Goal: Information Seeking & Learning: Compare options

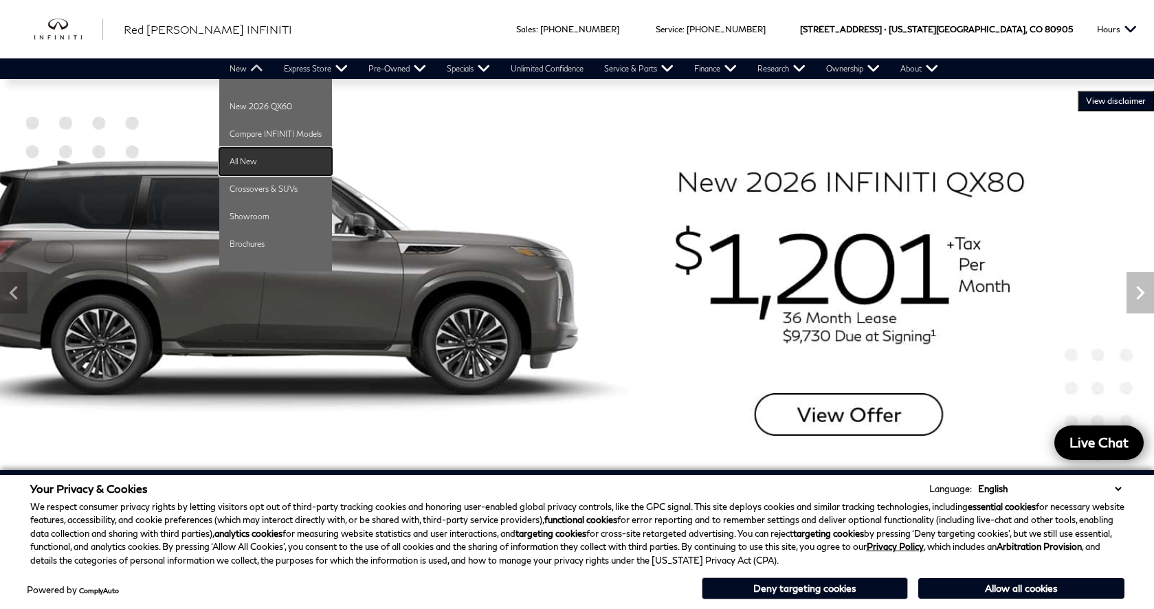
click at [244, 159] on link "All New" at bounding box center [275, 161] width 113 height 27
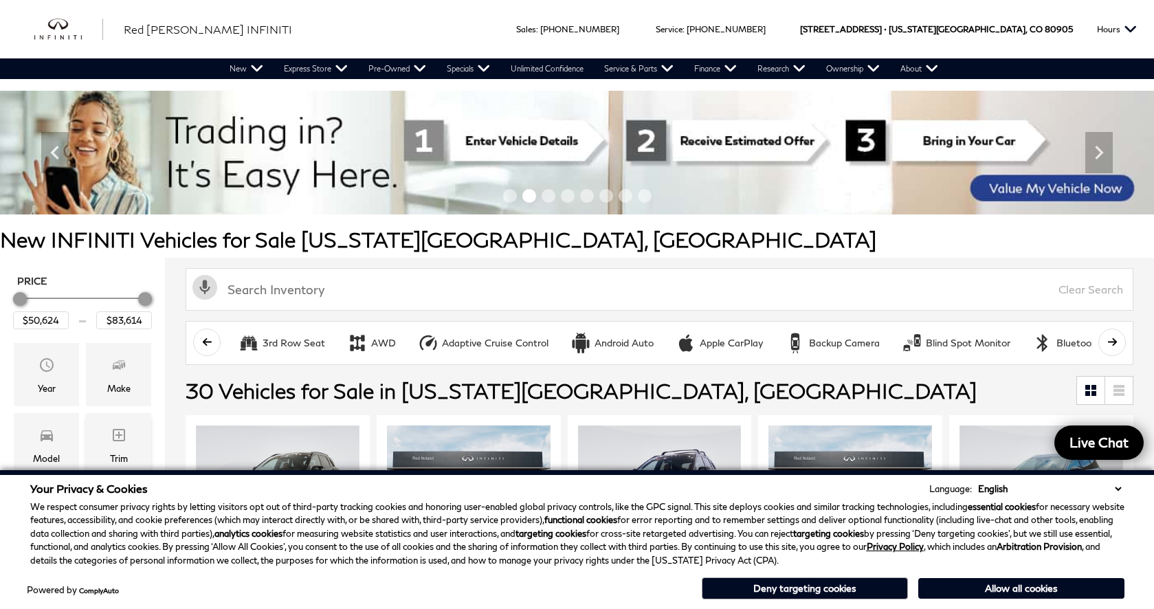
click at [126, 445] on span "Trim" at bounding box center [119, 436] width 16 height 27
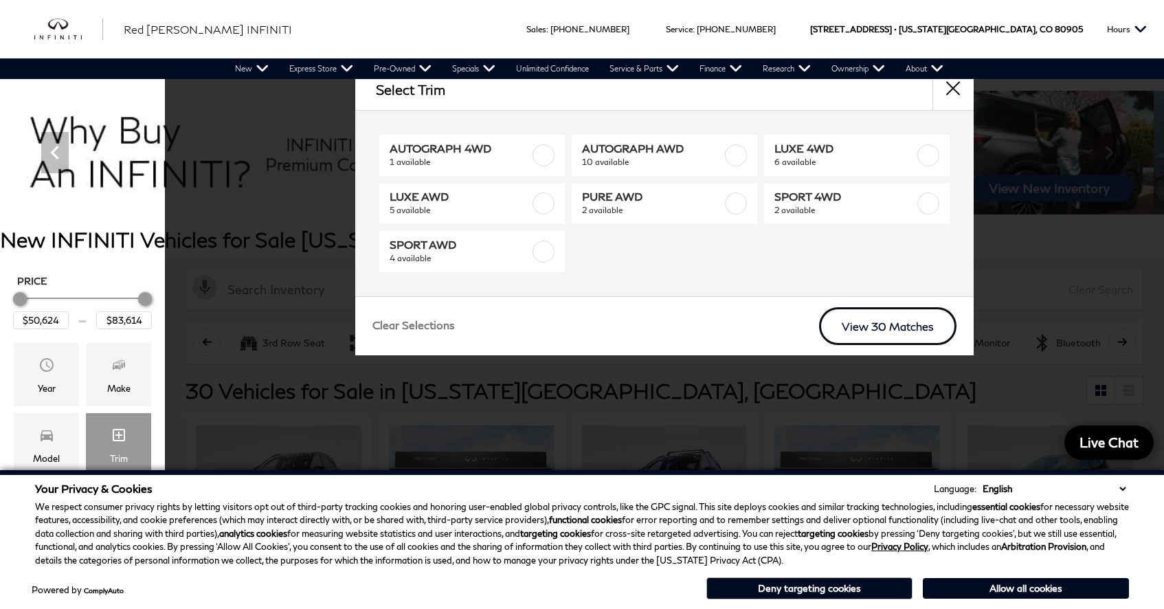
click at [920, 335] on link "View 30 Matches" at bounding box center [887, 326] width 137 height 38
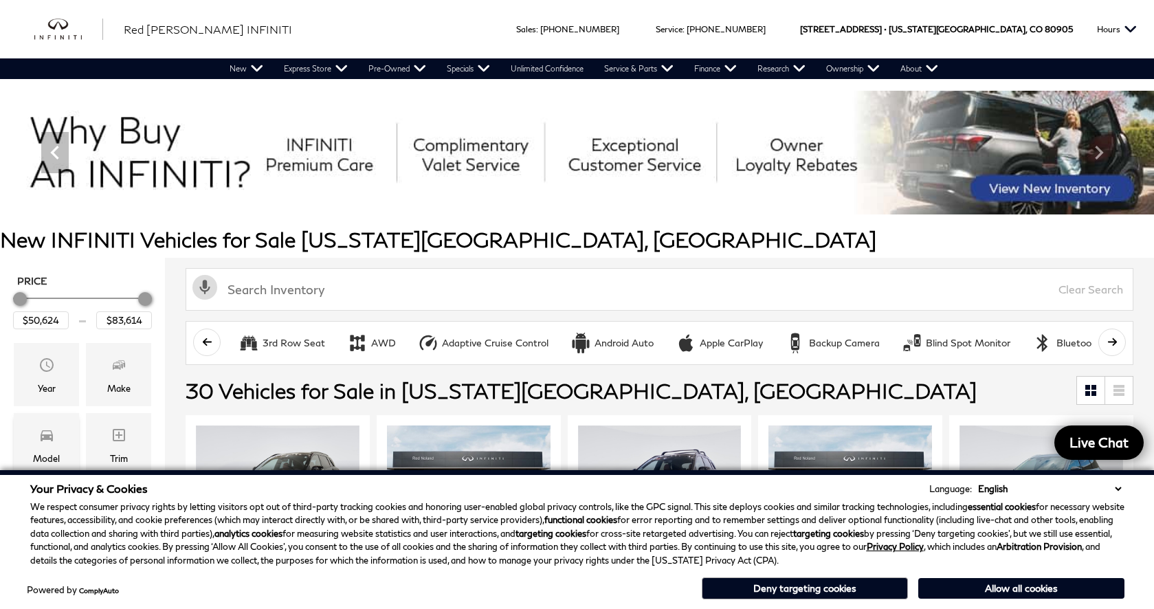
click at [47, 447] on span "Model" at bounding box center [46, 436] width 16 height 27
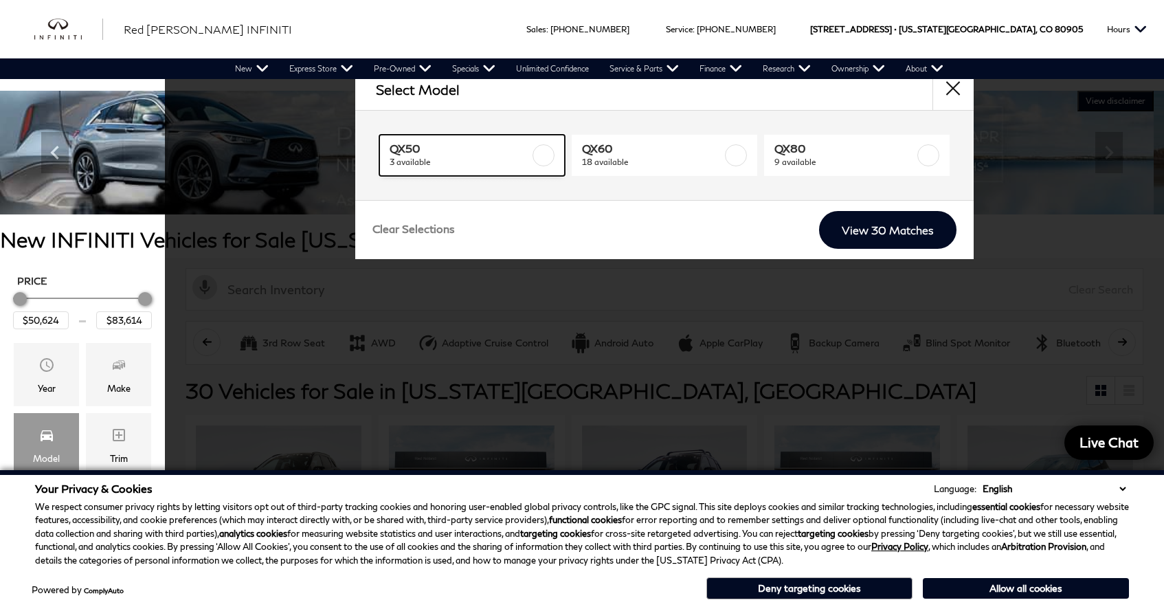
click at [464, 155] on span "QX50" at bounding box center [460, 149] width 140 height 14
type input "$51,024"
checkbox input "true"
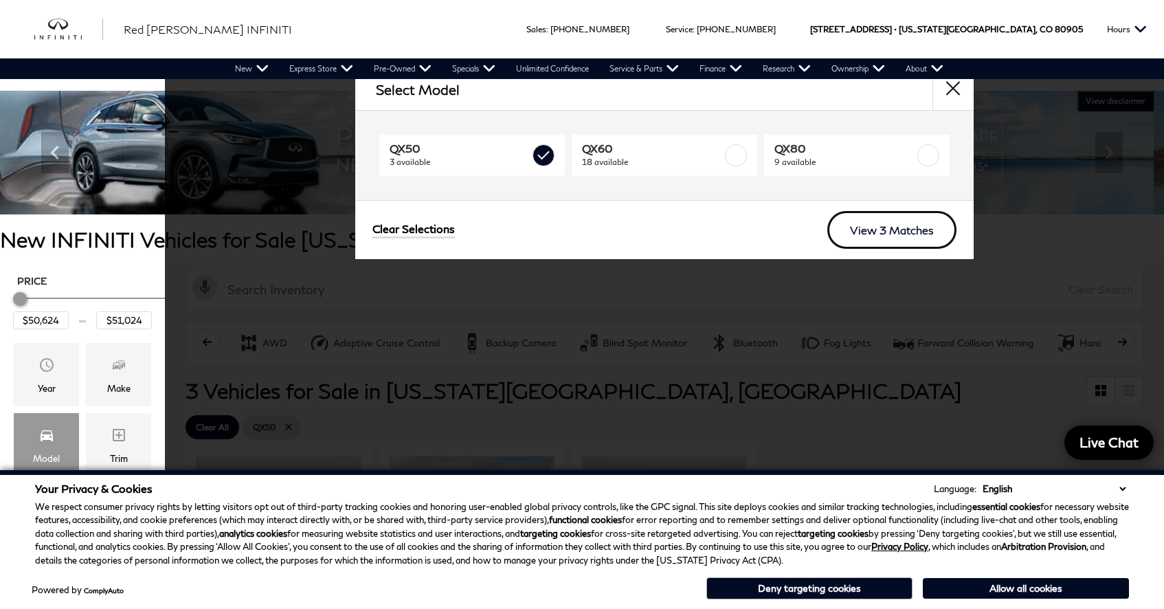
click at [892, 232] on link "View 3 Matches" at bounding box center [891, 230] width 129 height 38
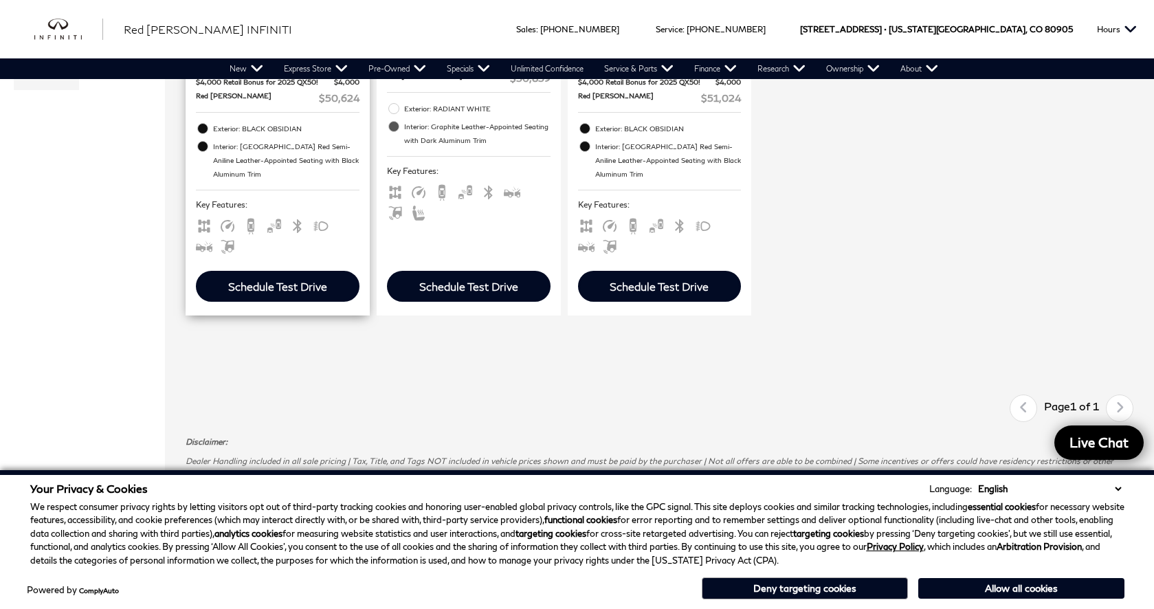
scroll to position [344, 0]
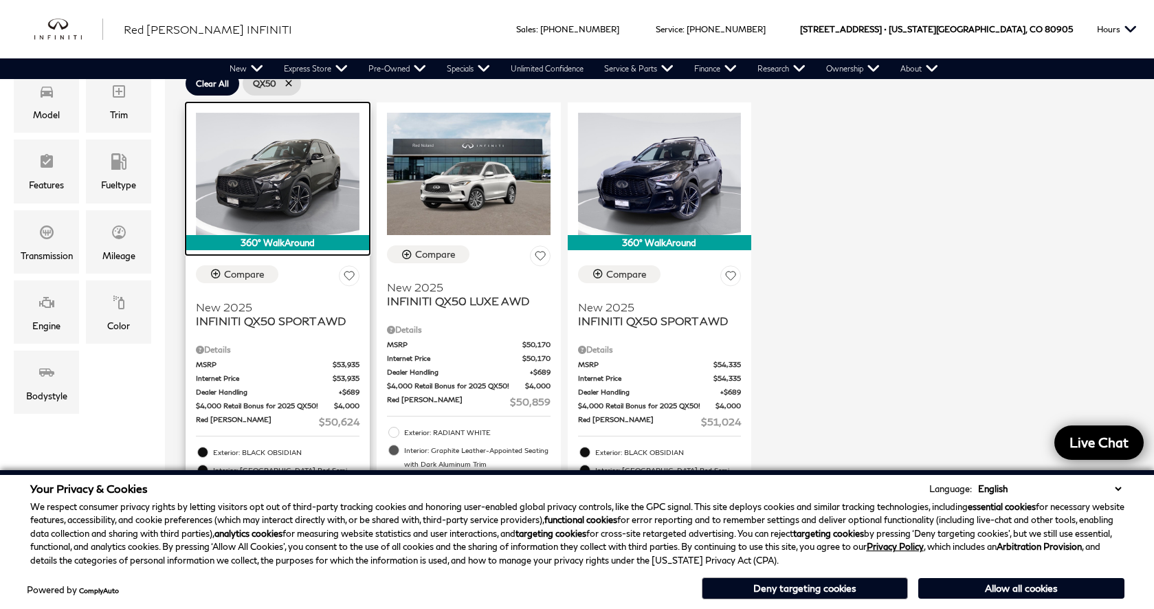
click at [299, 192] on img at bounding box center [278, 174] width 164 height 122
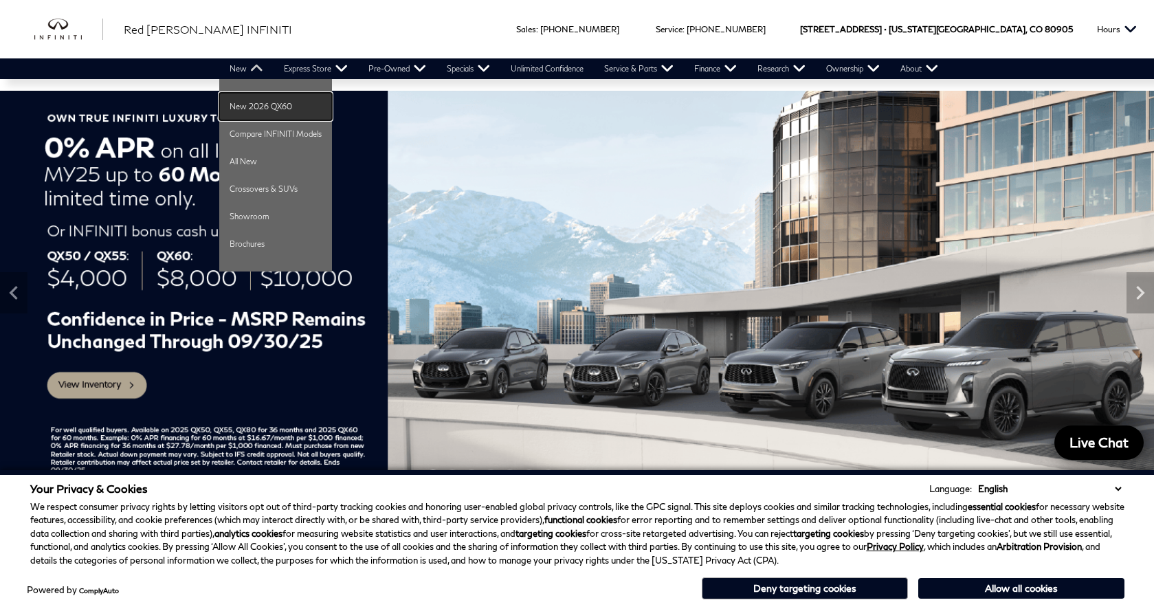
click at [232, 109] on link "New 2026 QX60" at bounding box center [275, 106] width 113 height 27
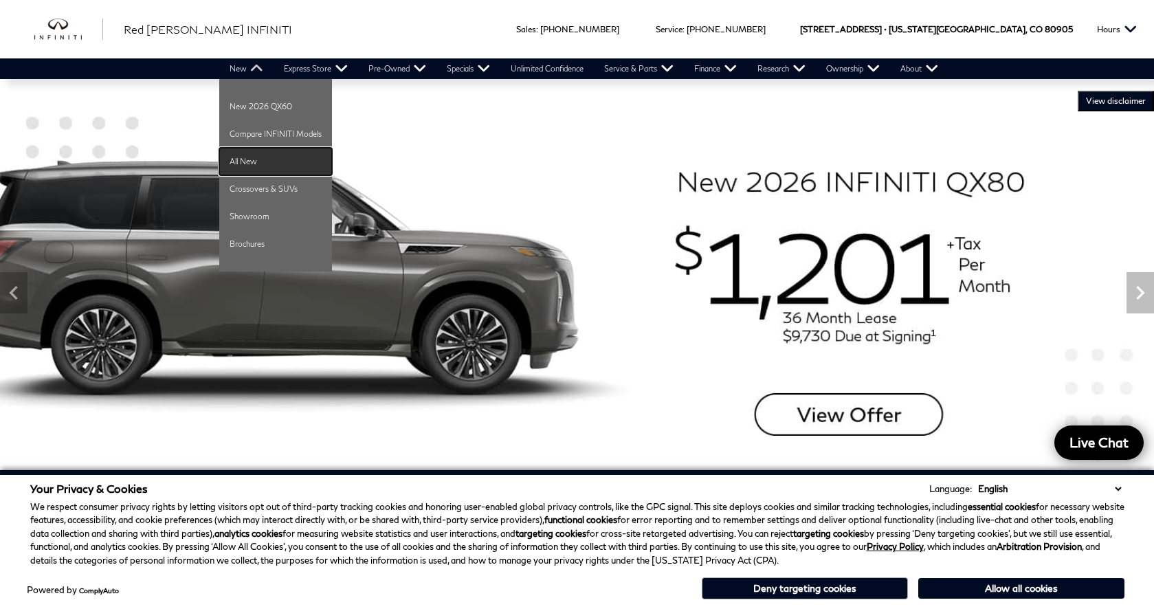
click at [242, 163] on link "All New" at bounding box center [275, 161] width 113 height 27
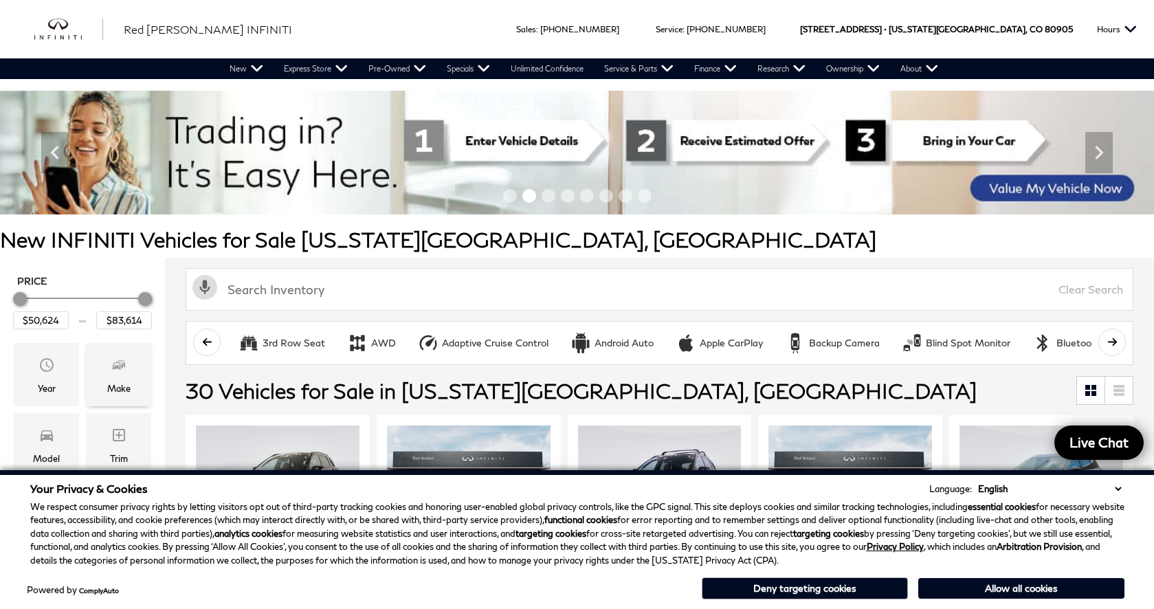
click at [118, 385] on div "Make" at bounding box center [118, 388] width 23 height 15
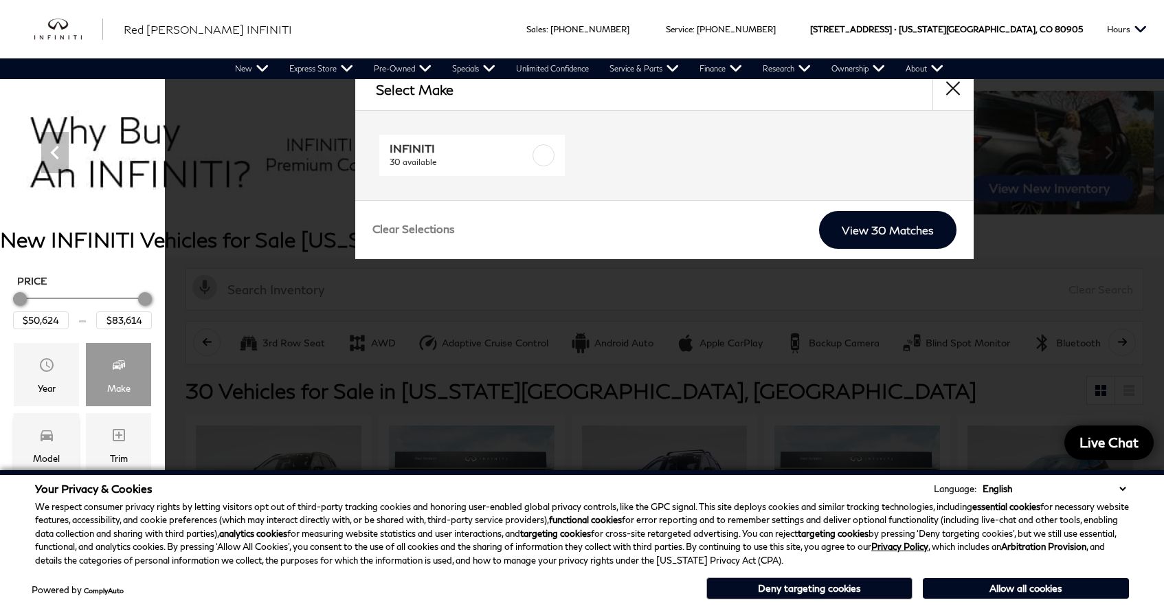
click at [44, 440] on icon "Model" at bounding box center [46, 435] width 16 height 16
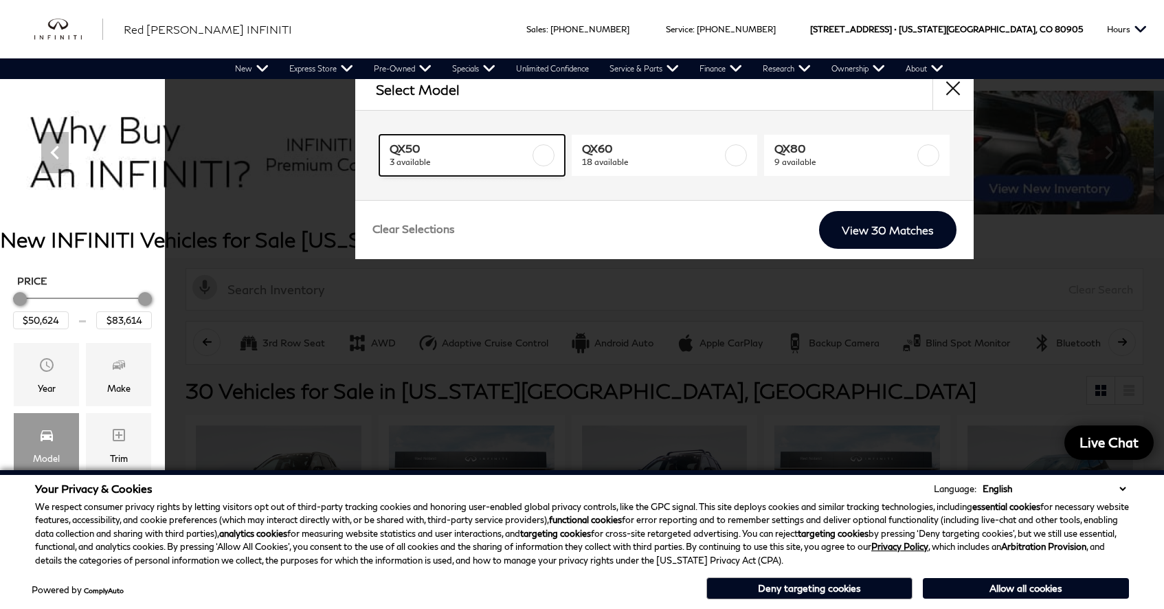
click at [537, 142] on link "QX50 3 available" at bounding box center [472, 155] width 186 height 41
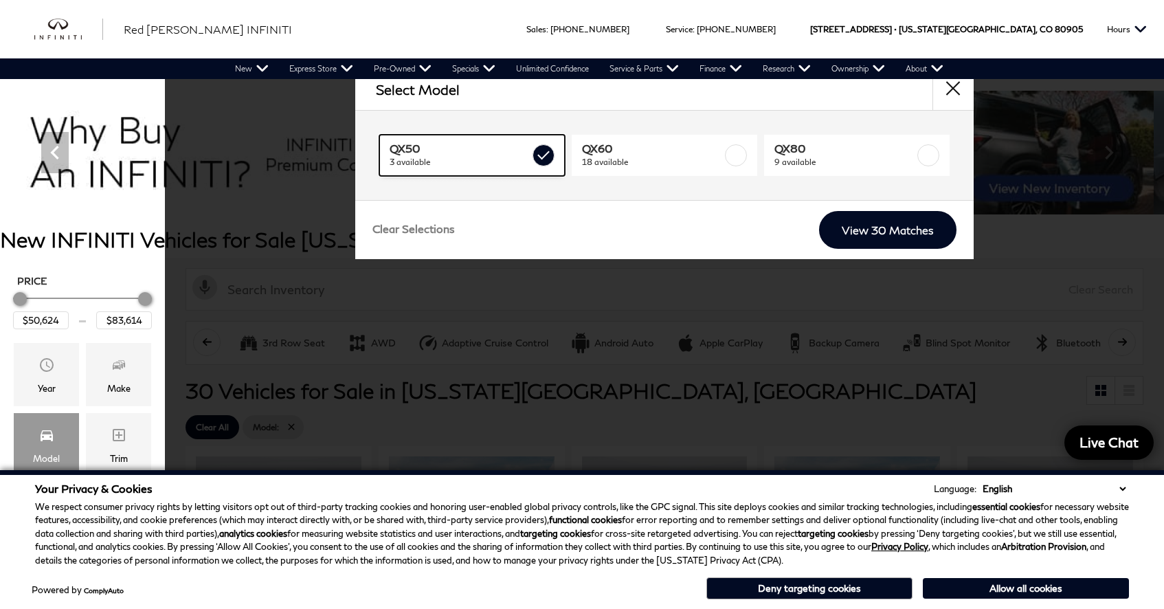
type input "$51,024"
checkbox input "true"
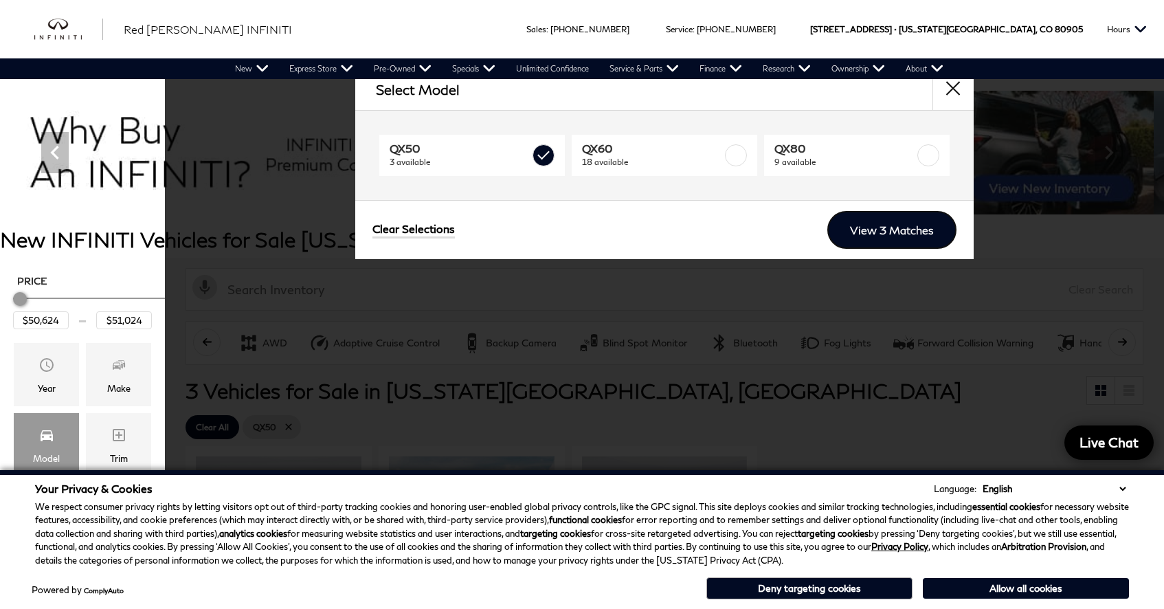
click at [924, 236] on link "View 3 Matches" at bounding box center [891, 230] width 129 height 38
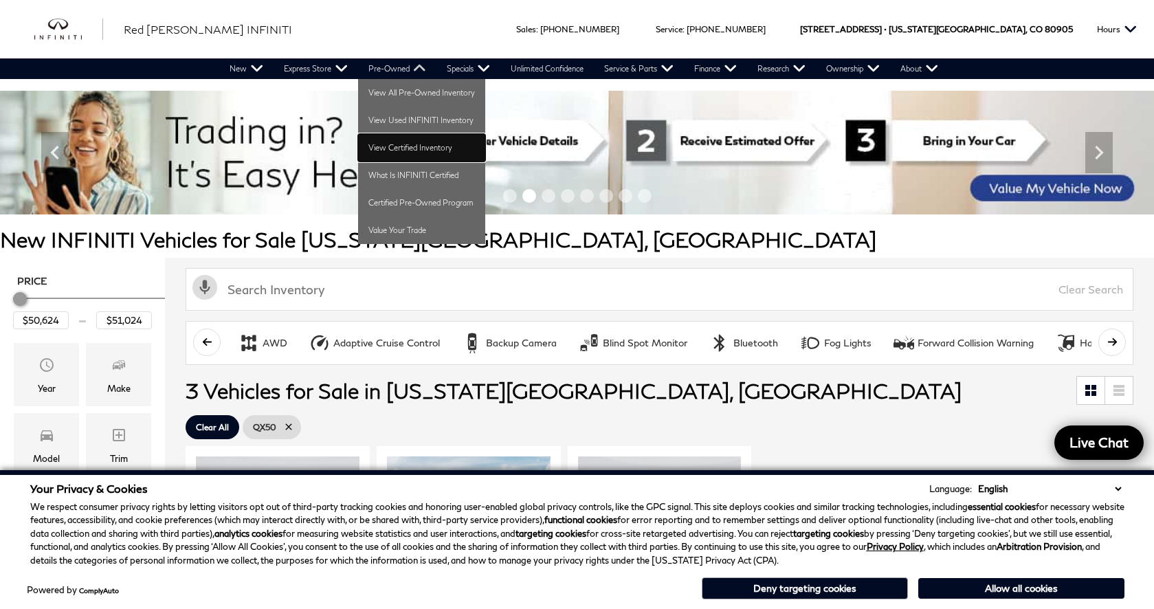
click at [391, 151] on link "View Certified Inventory" at bounding box center [421, 147] width 127 height 27
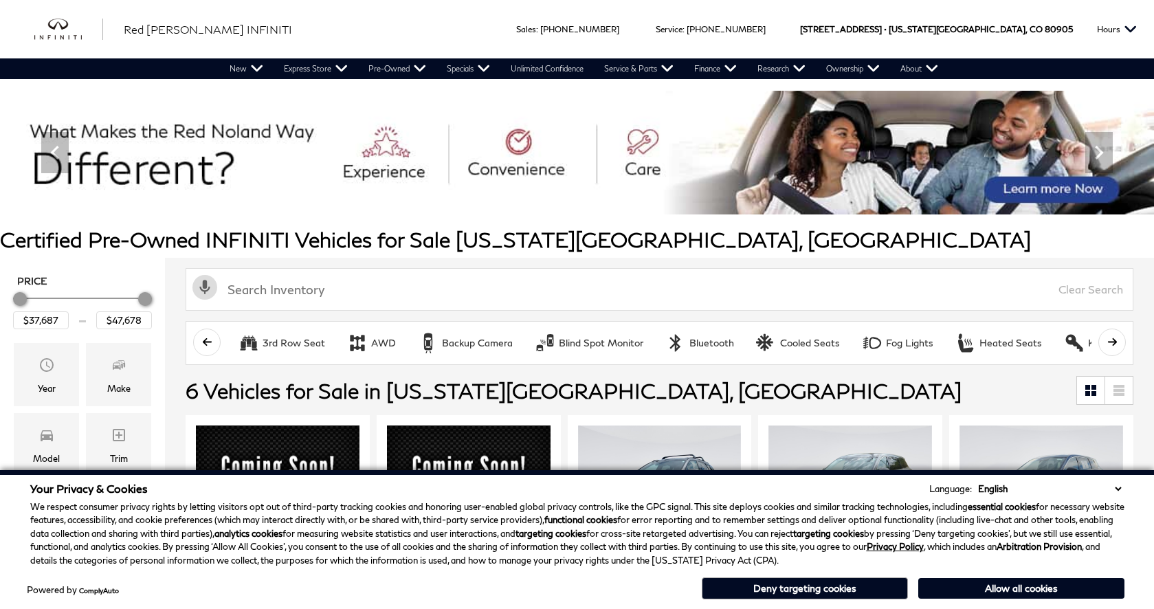
scroll to position [344, 0]
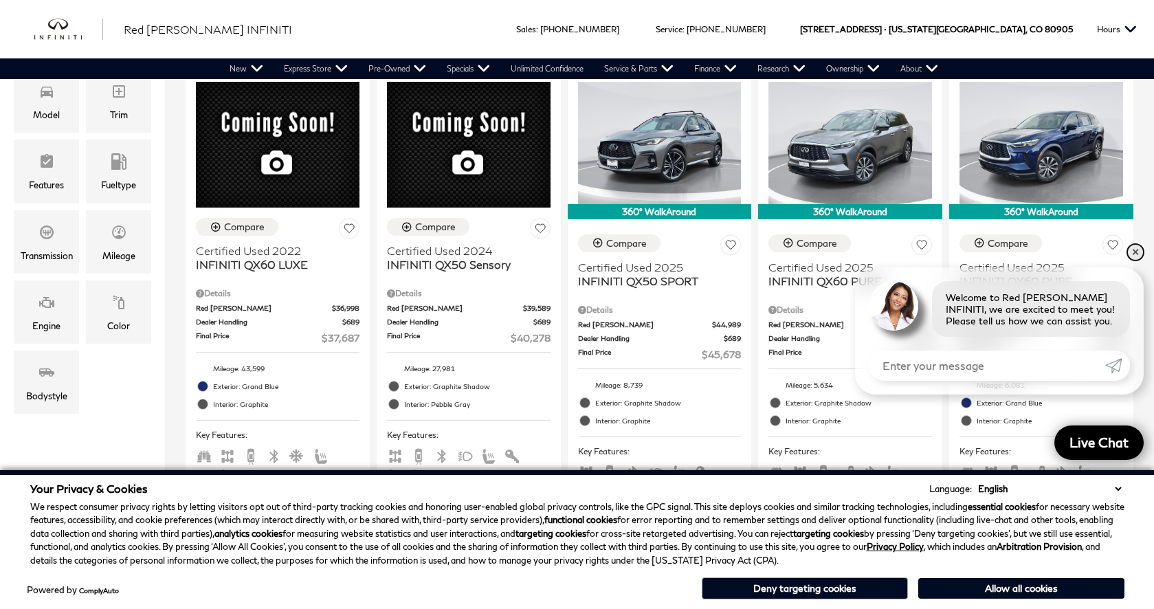
click at [1134, 254] on link "✕" at bounding box center [1135, 252] width 16 height 16
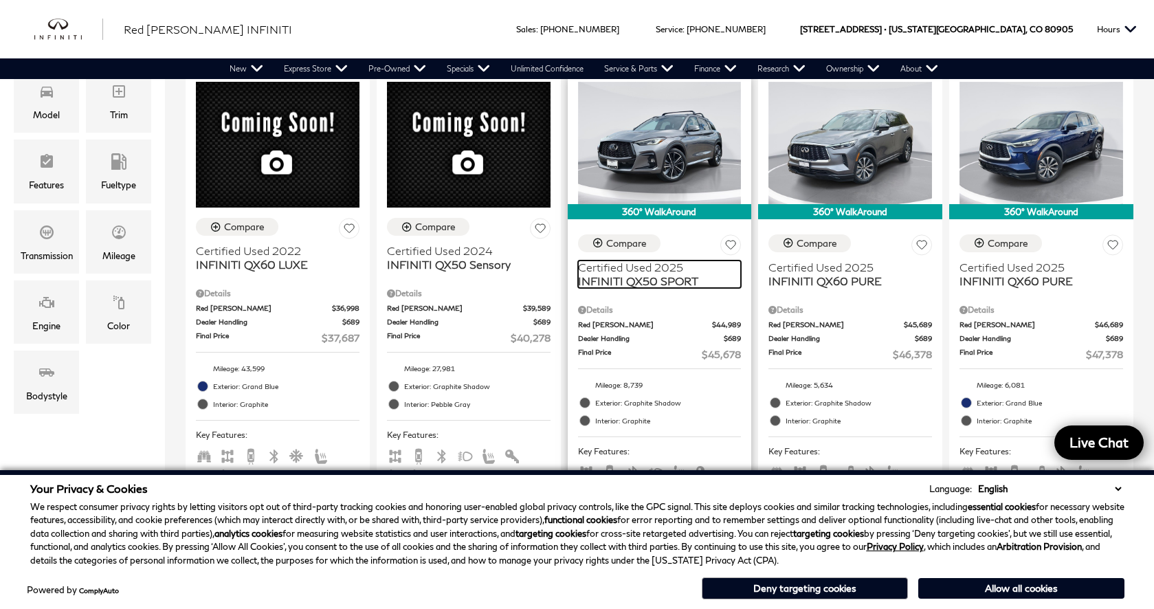
click at [651, 273] on span "Certified Used 2025" at bounding box center [654, 267] width 153 height 14
